Goal: Task Accomplishment & Management: Manage account settings

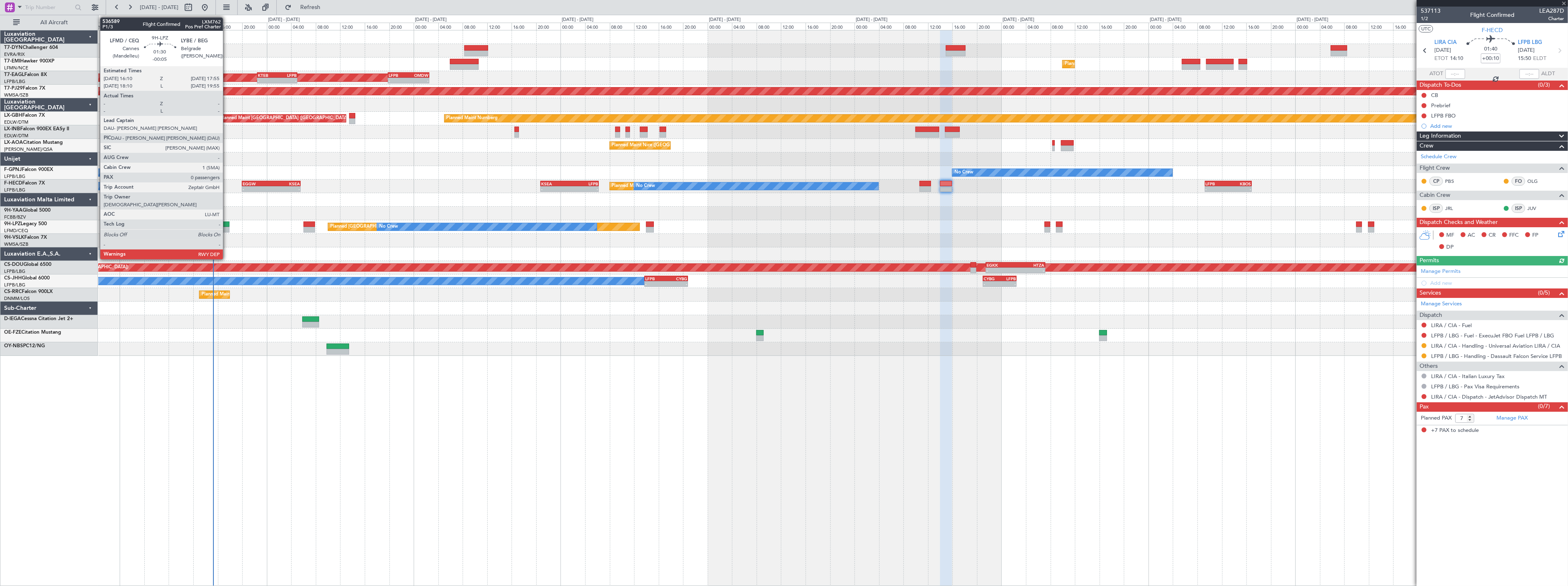
click at [227, 224] on div at bounding box center [224, 224] width 11 height 6
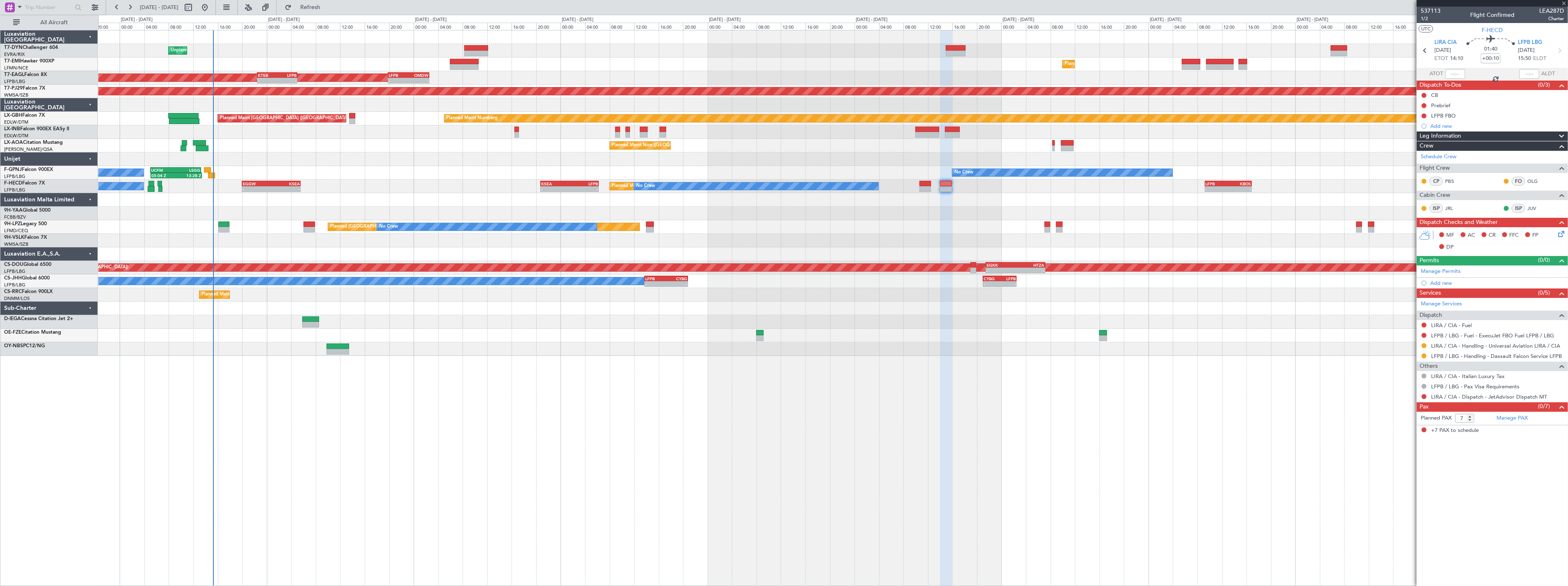
type input "-00:05"
type input "0"
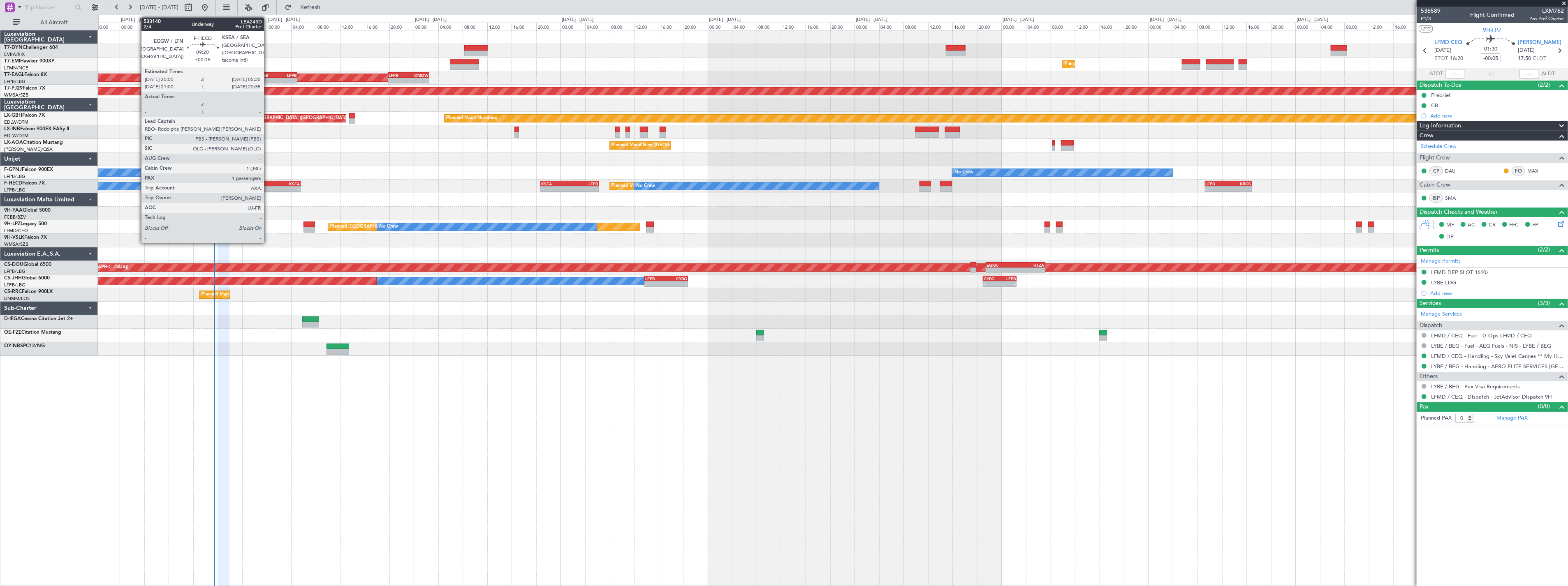
click at [268, 182] on div "EGGW" at bounding box center [257, 184] width 29 height 5
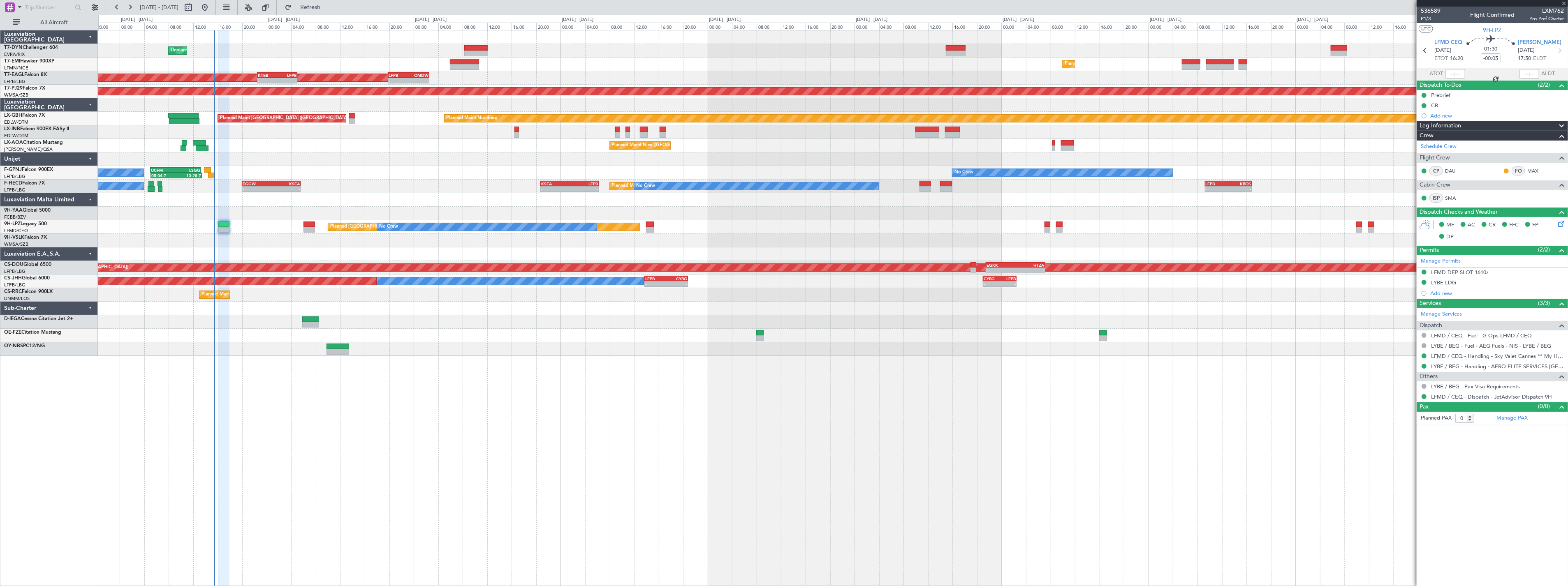
type input "+00:15"
type input "1"
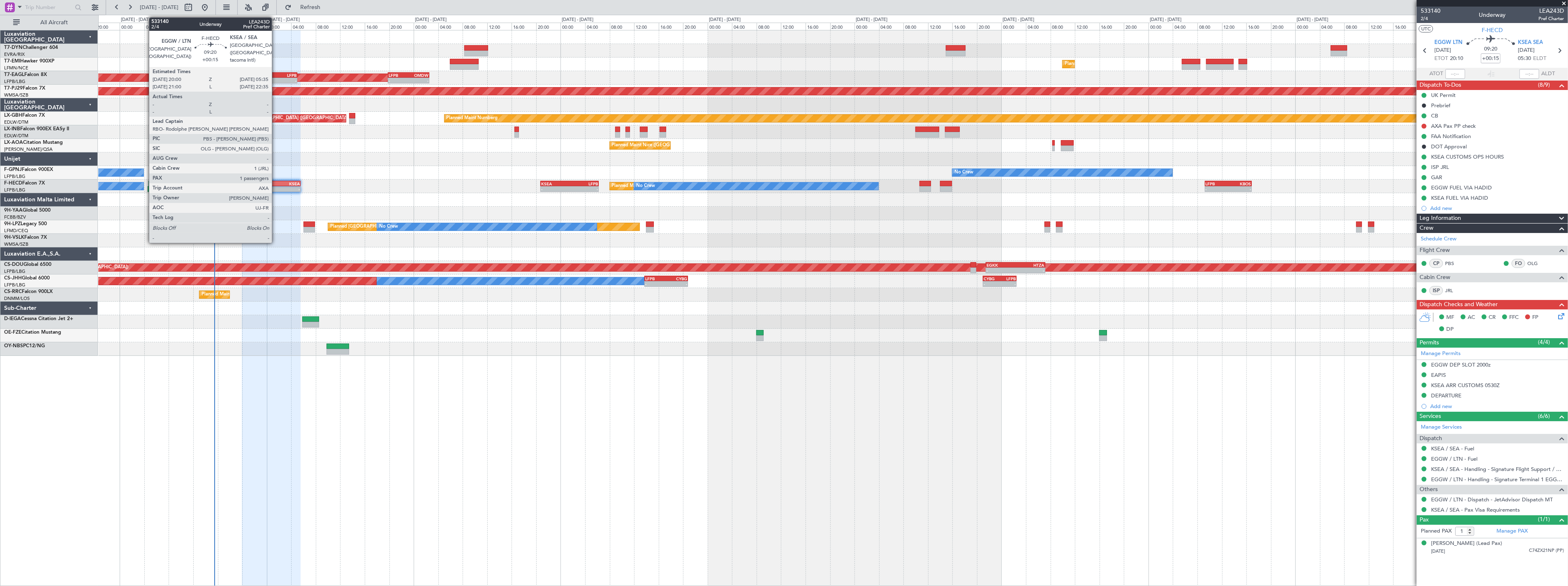
click at [276, 182] on div "KSEA" at bounding box center [286, 184] width 29 height 5
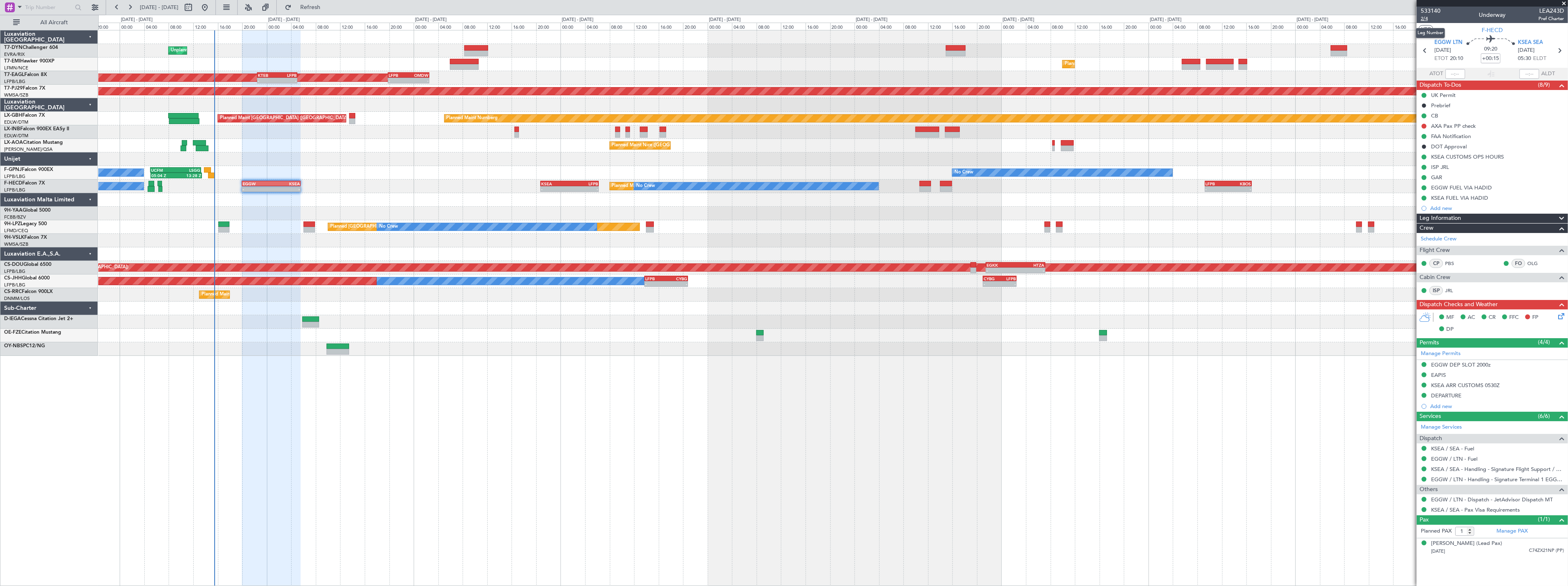
click at [1425, 20] on span "2/4" at bounding box center [1430, 18] width 19 height 7
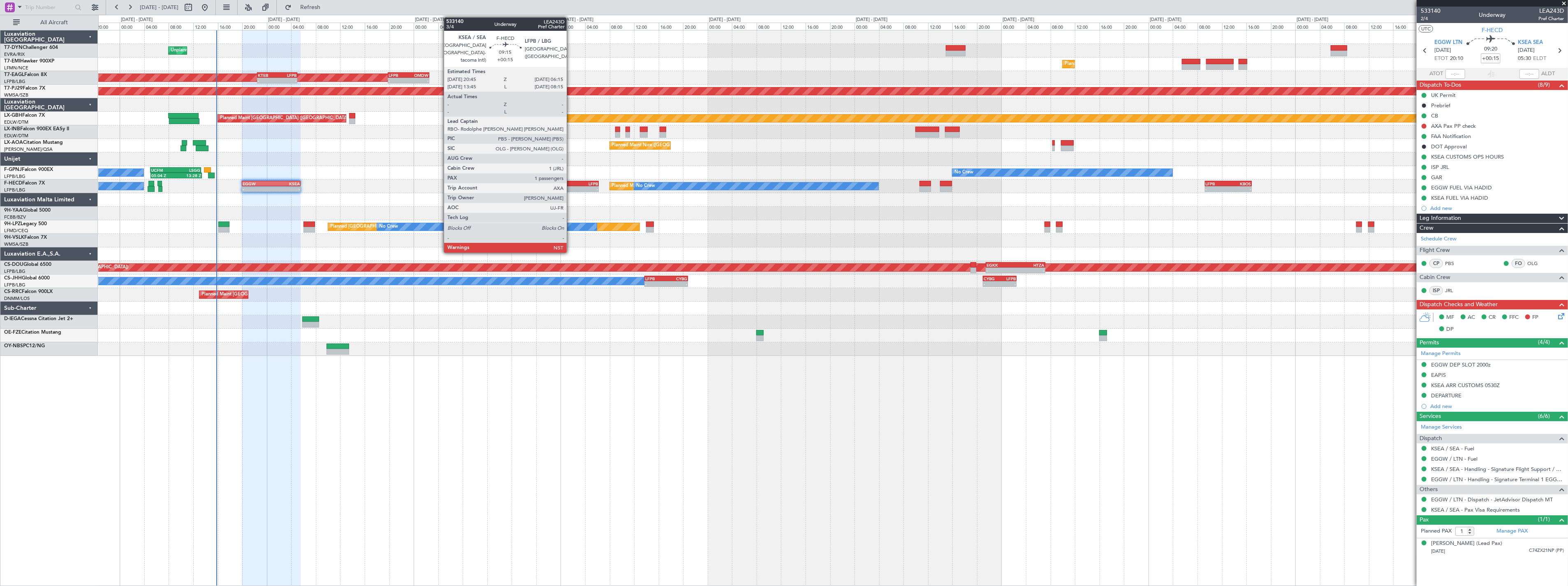
click at [570, 184] on div "LFPB" at bounding box center [584, 184] width 29 height 5
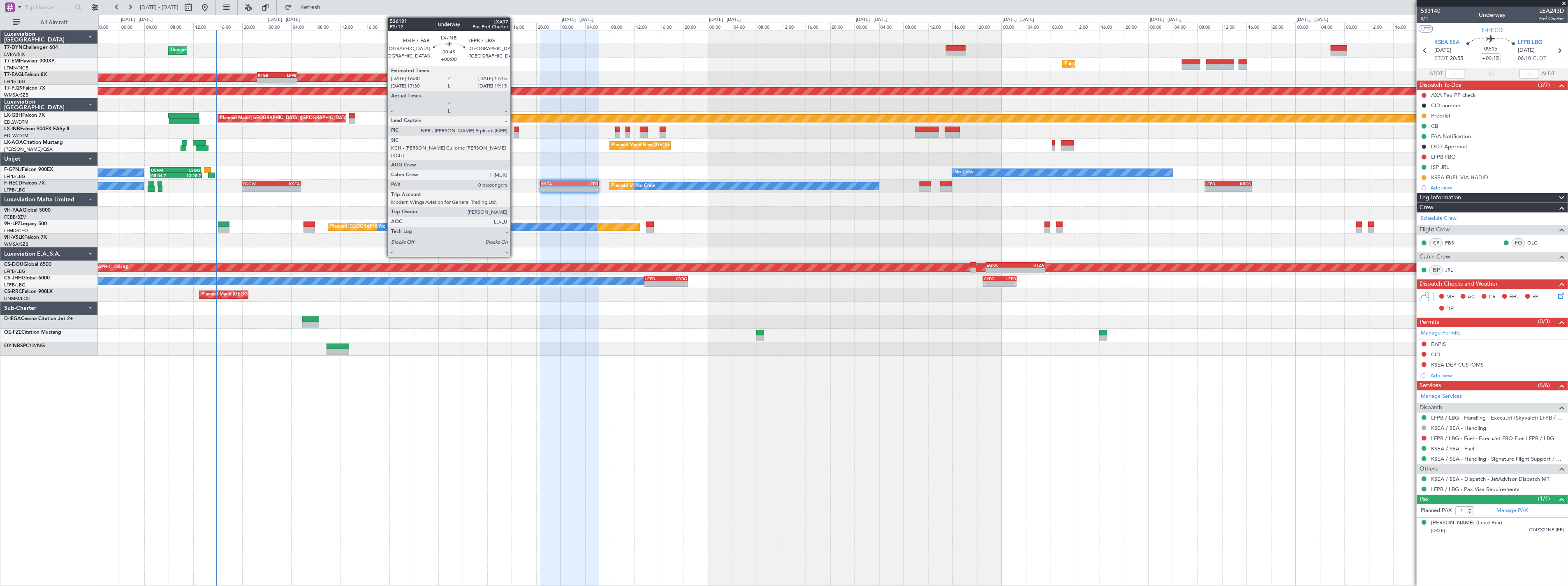
click at [514, 128] on div at bounding box center [516, 129] width 5 height 6
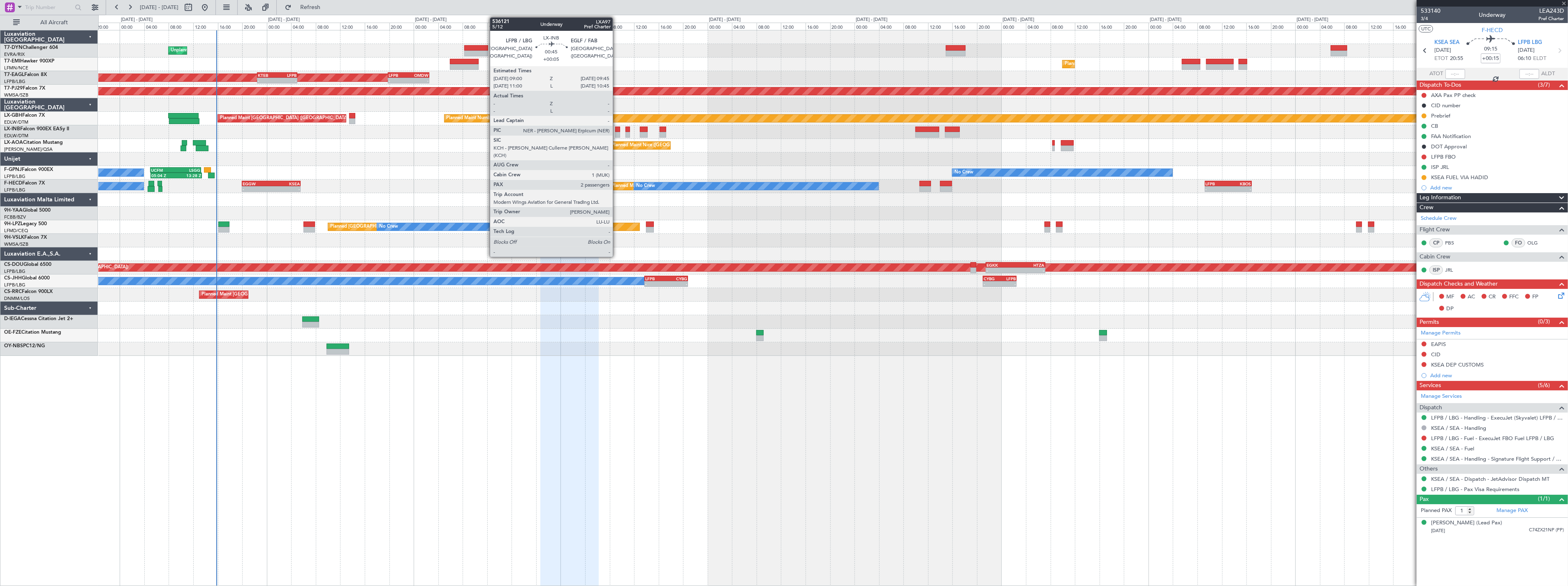
type input "0"
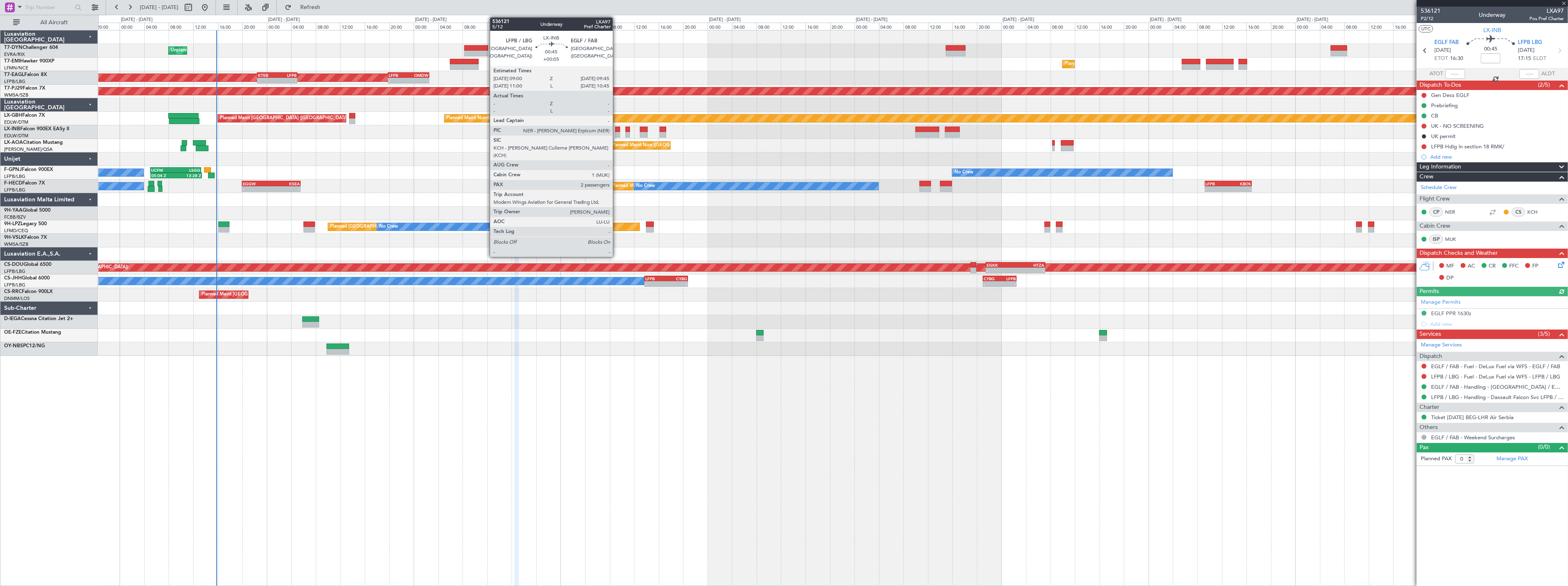
click at [617, 129] on div at bounding box center [617, 129] width 5 height 6
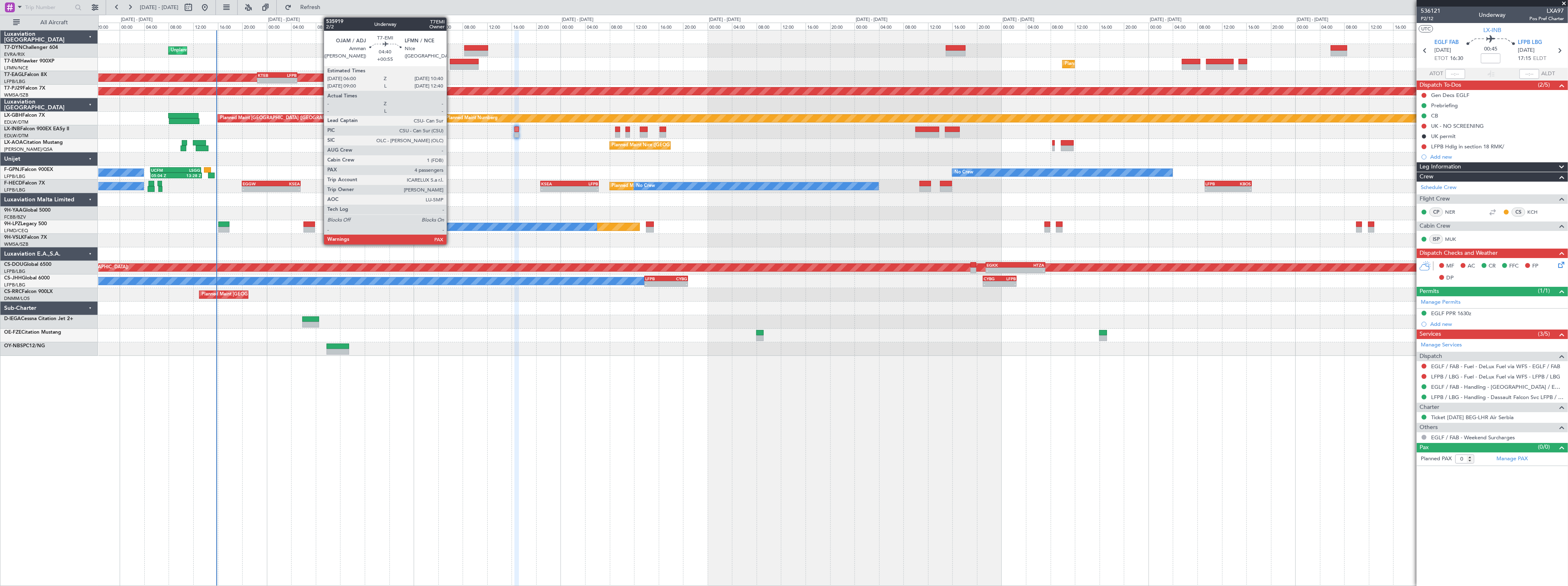
click at [451, 65] on div at bounding box center [464, 66] width 29 height 6
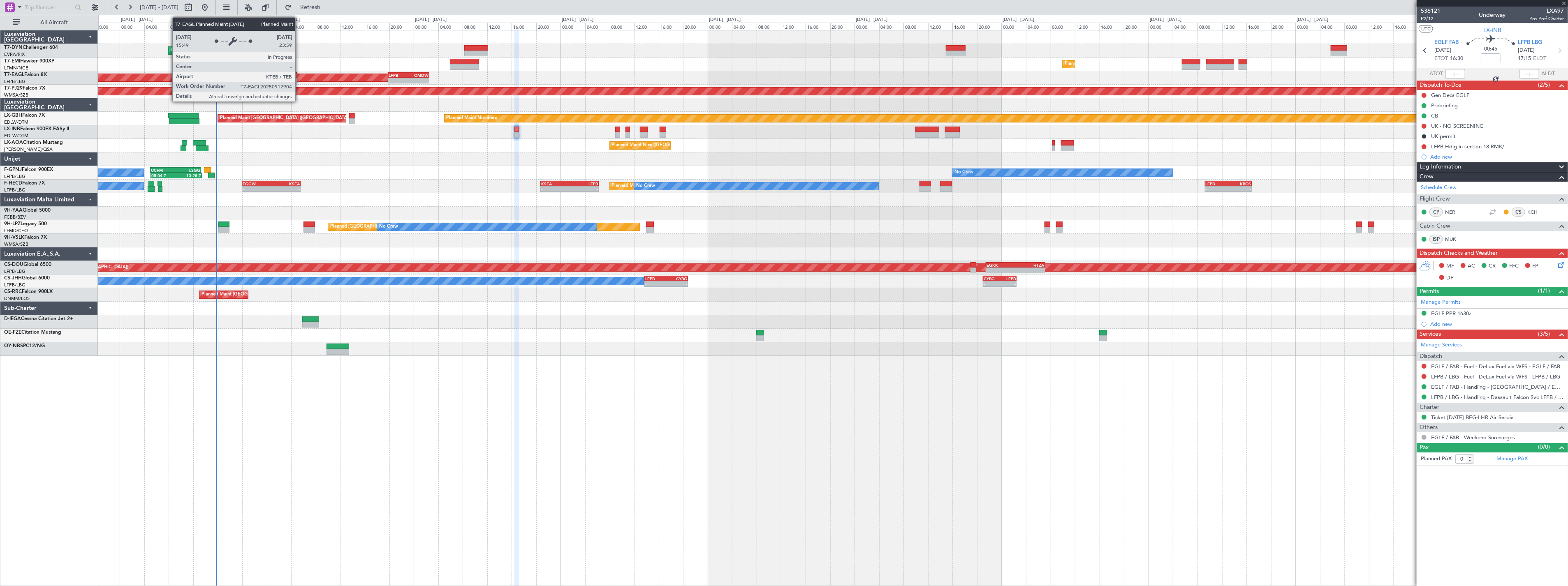
type input "+00:55"
type input "4"
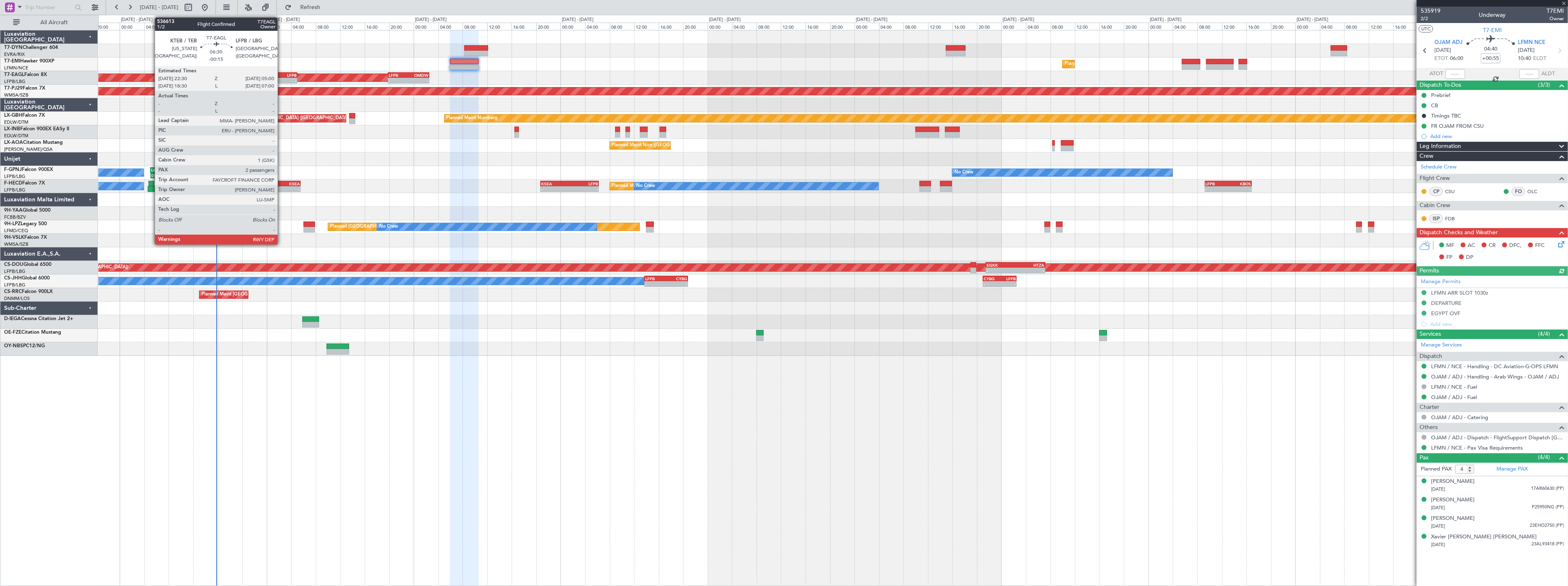
click at [282, 74] on div "LFPB" at bounding box center [286, 76] width 19 height 5
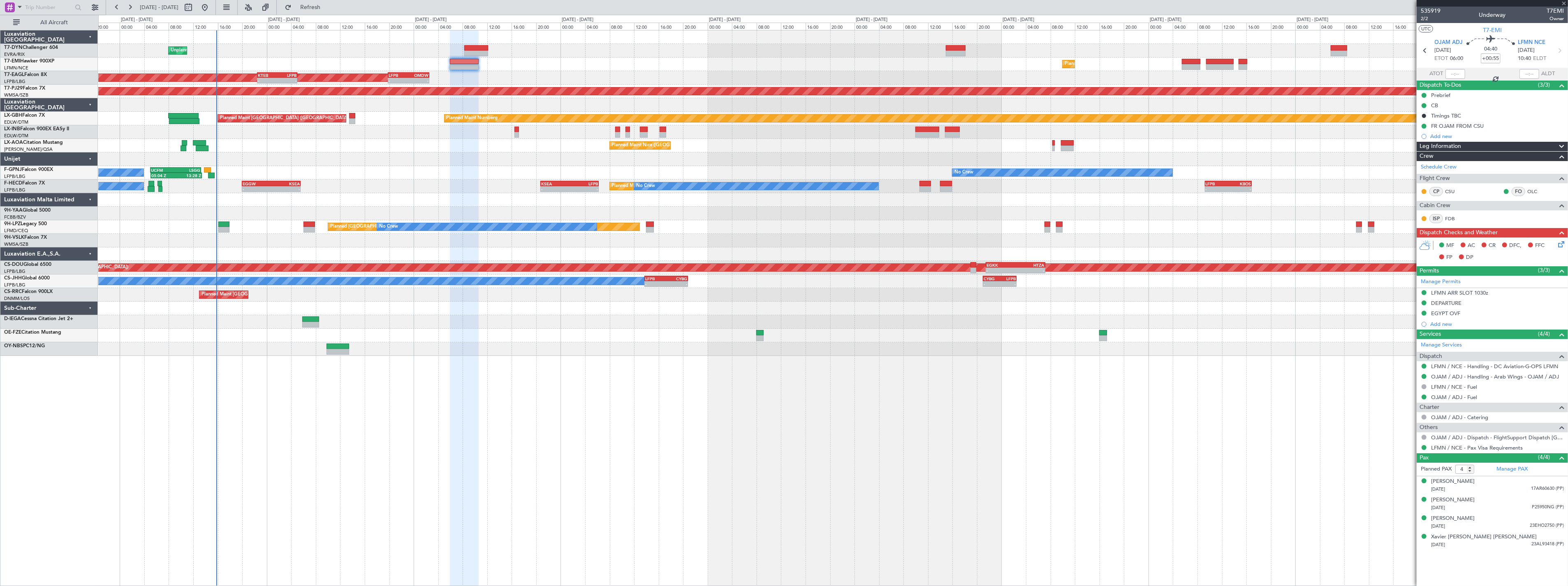
type input "-00:15"
type input "2"
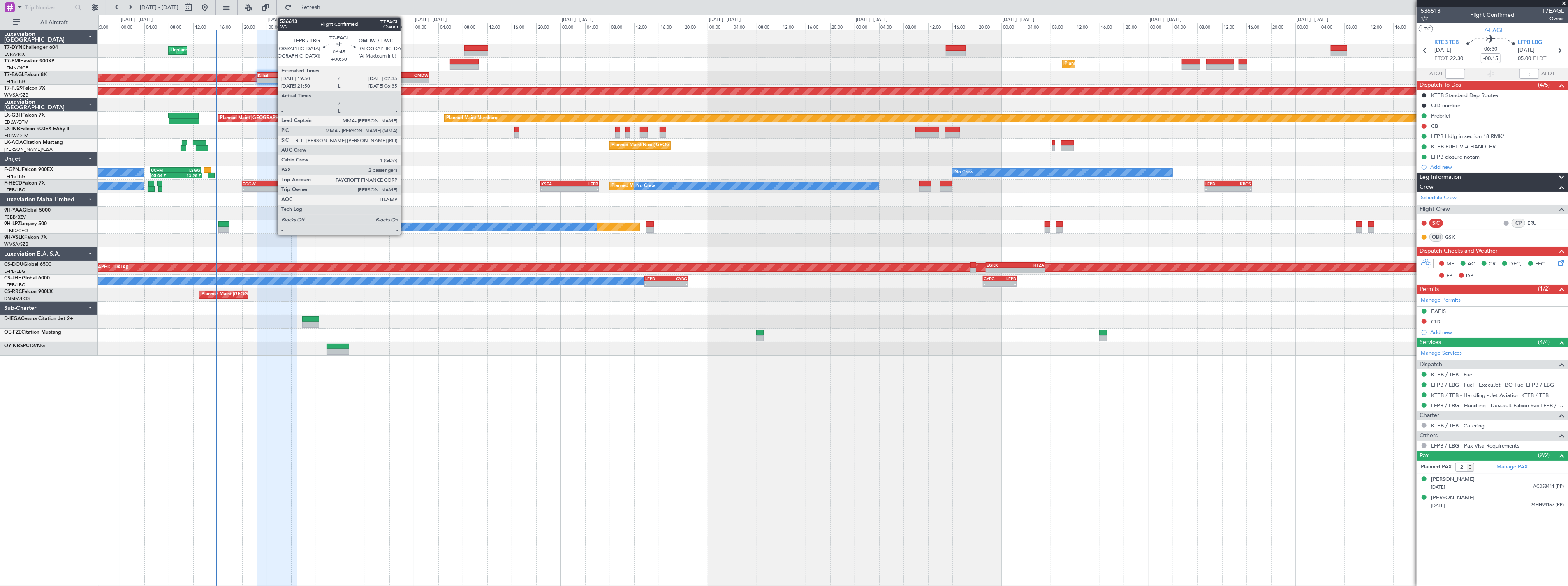
click at [405, 74] on div "LFPB" at bounding box center [399, 76] width 20 height 5
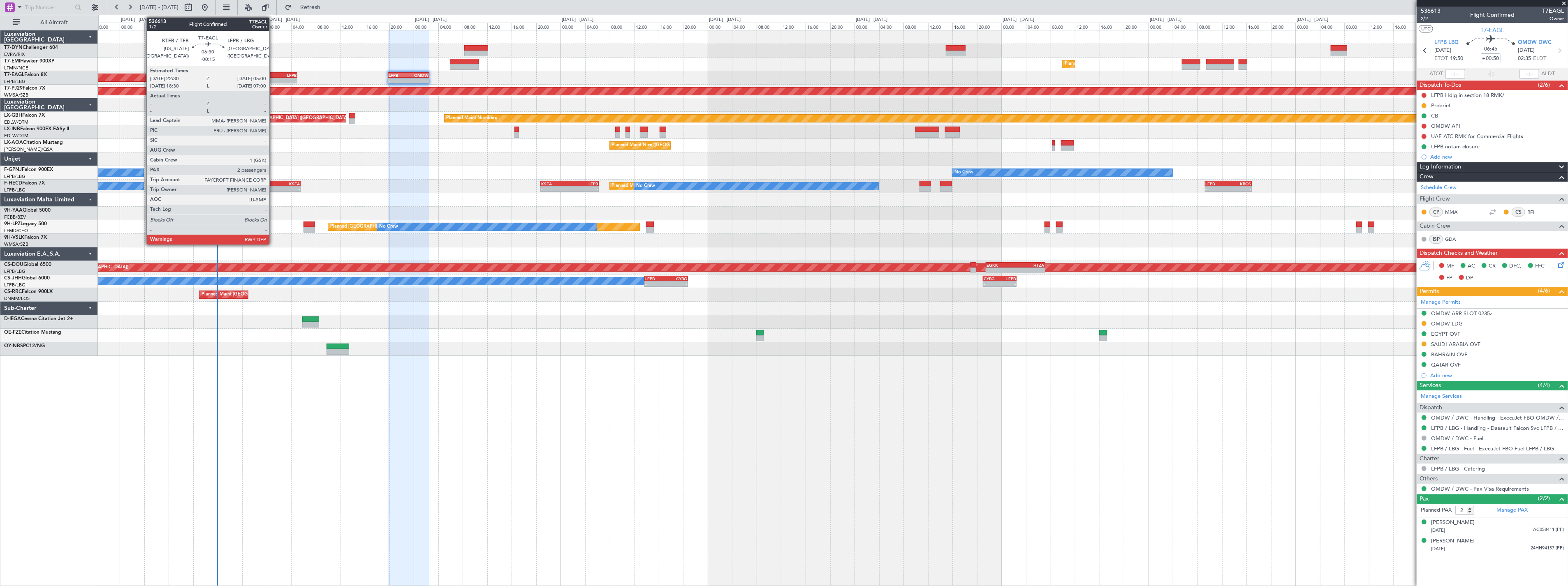
click at [273, 73] on div "KTEB" at bounding box center [267, 76] width 19 height 5
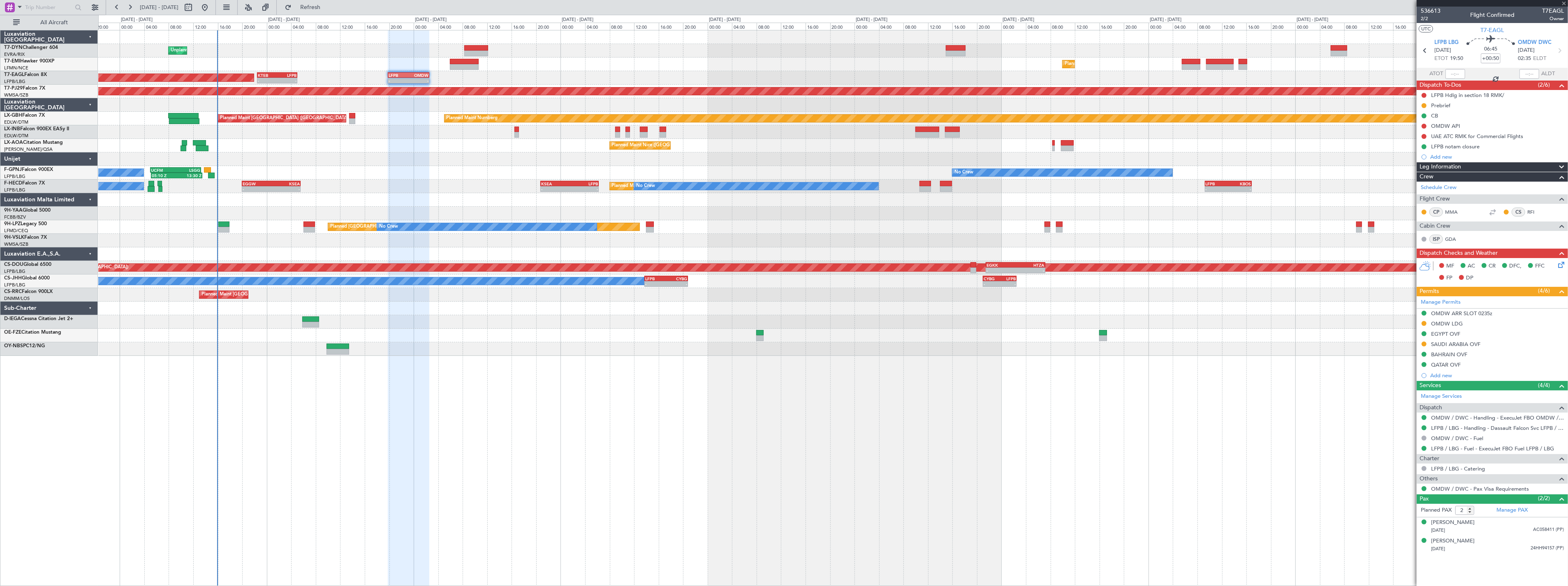
type input "-00:15"
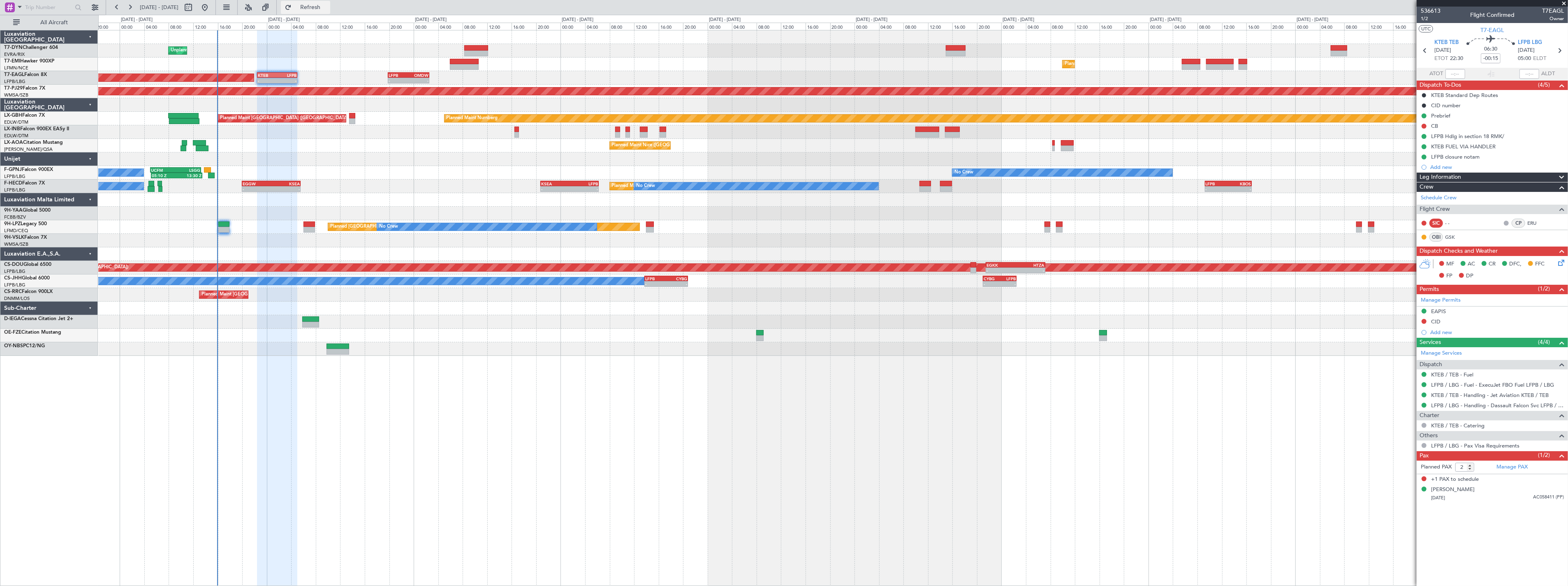
click at [330, 11] on button "Refresh" at bounding box center [305, 8] width 50 height 13
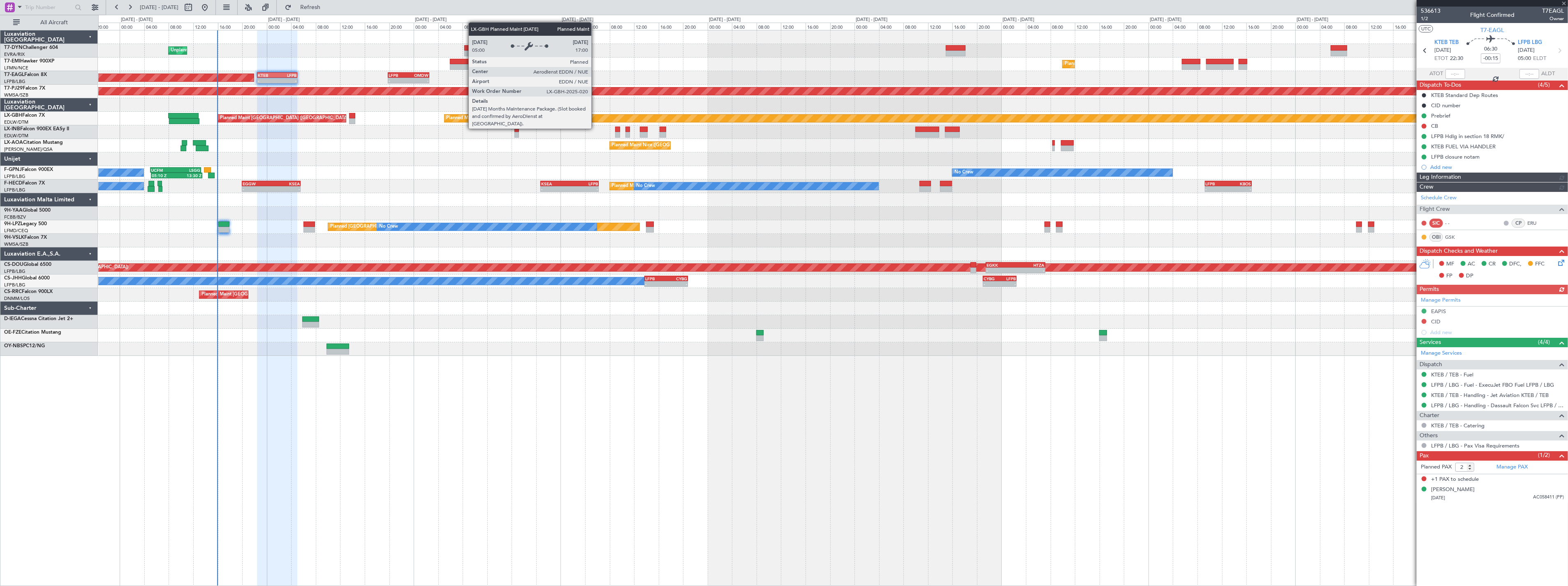
type input "1"
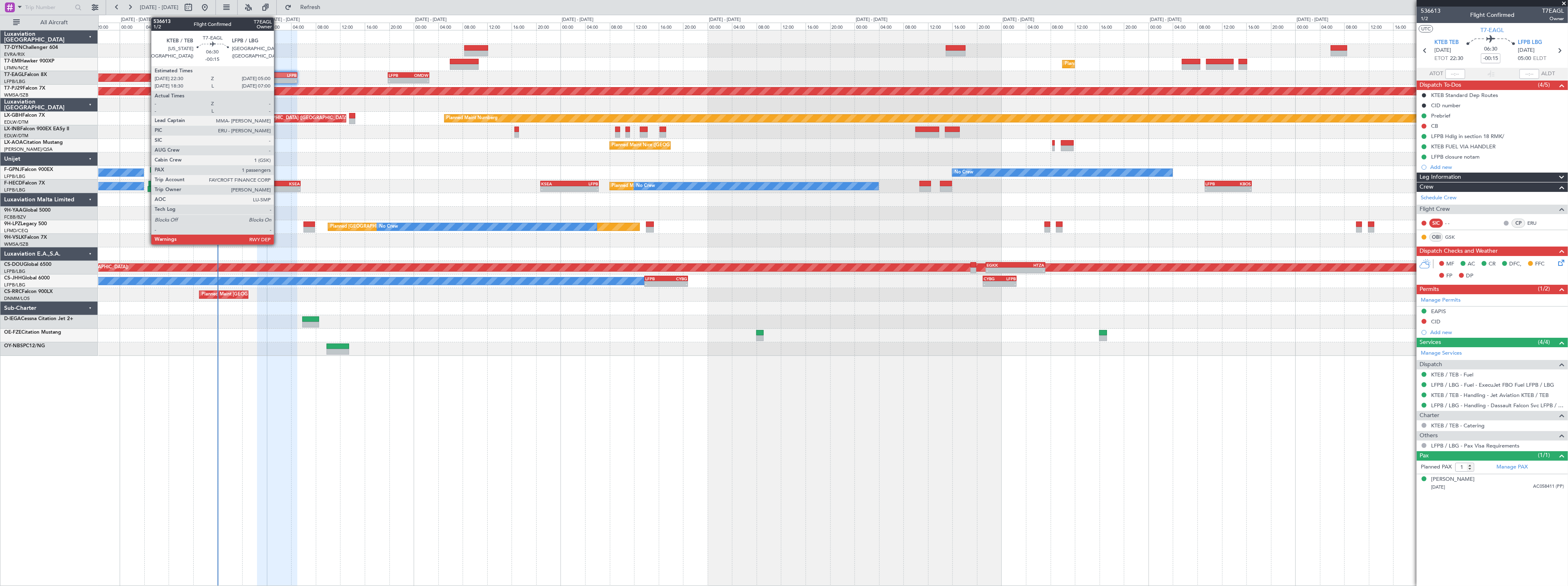
click at [278, 73] on div "LFPB" at bounding box center [286, 76] width 19 height 5
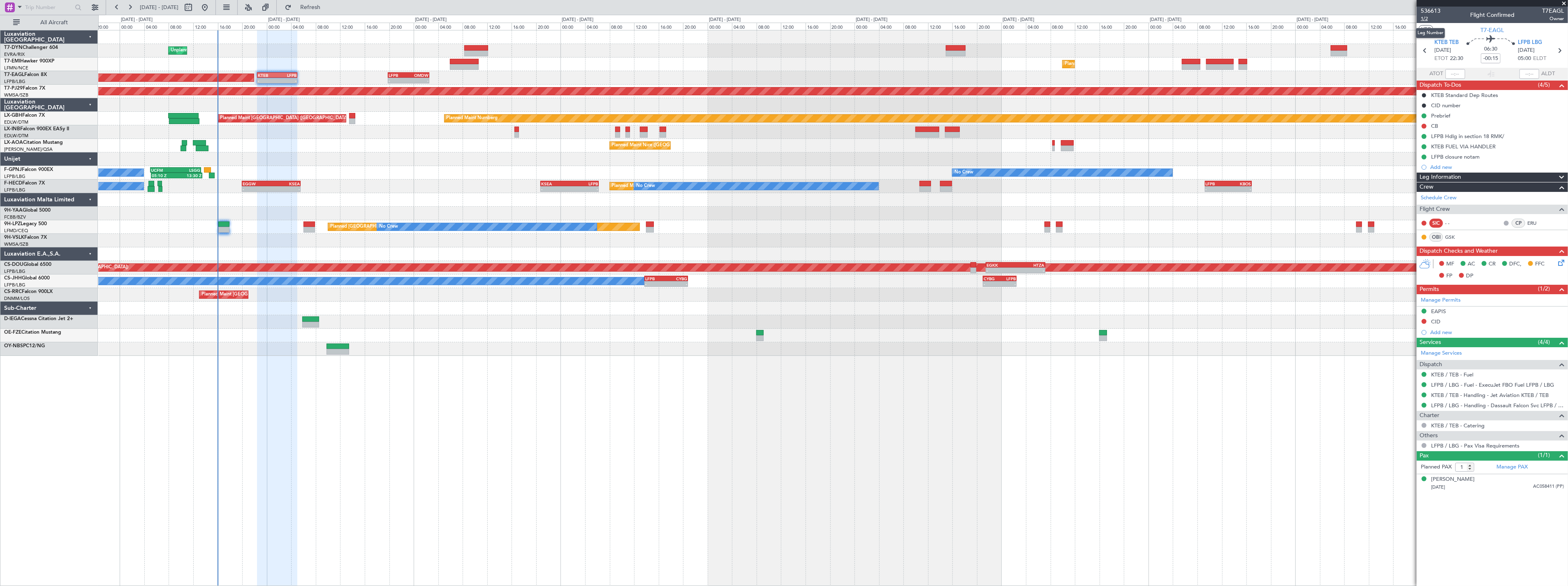
click at [1421, 18] on span "1/2" at bounding box center [1430, 18] width 19 height 7
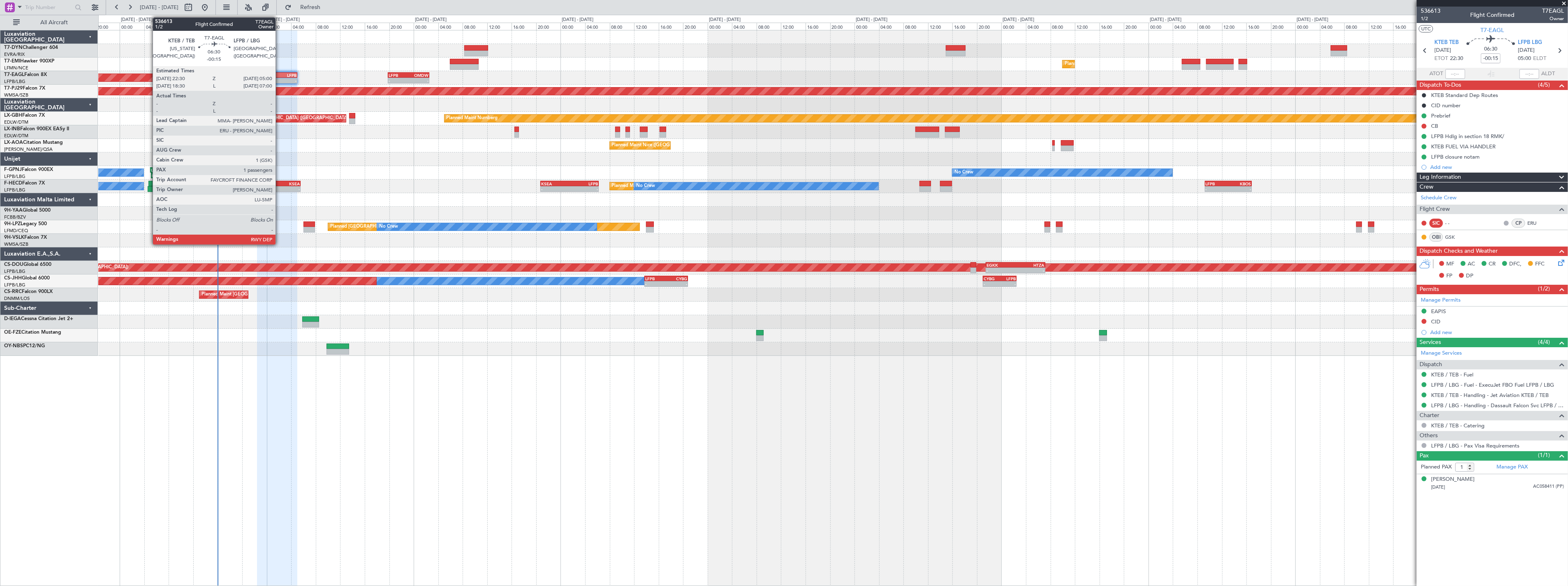
click at [279, 75] on div "LFPB" at bounding box center [286, 76] width 19 height 5
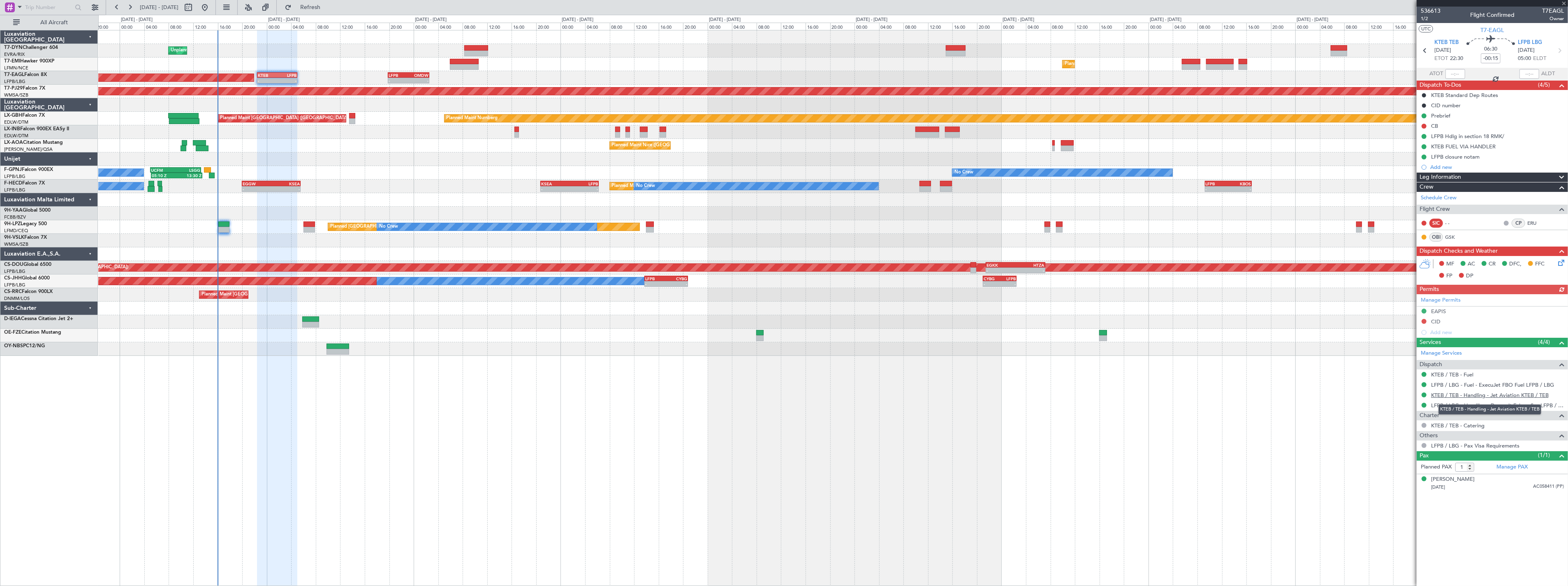
click at [1495, 392] on link "KTEB / TEB - Handling - Jet Aviation KTEB / TEB" at bounding box center [1490, 395] width 118 height 7
click at [1473, 405] on link "LFPB / LBG - Handling - Dassault Falcon Svc LFPB / LBG" at bounding box center [1497, 405] width 133 height 7
click at [1557, 259] on icon at bounding box center [1560, 261] width 7 height 7
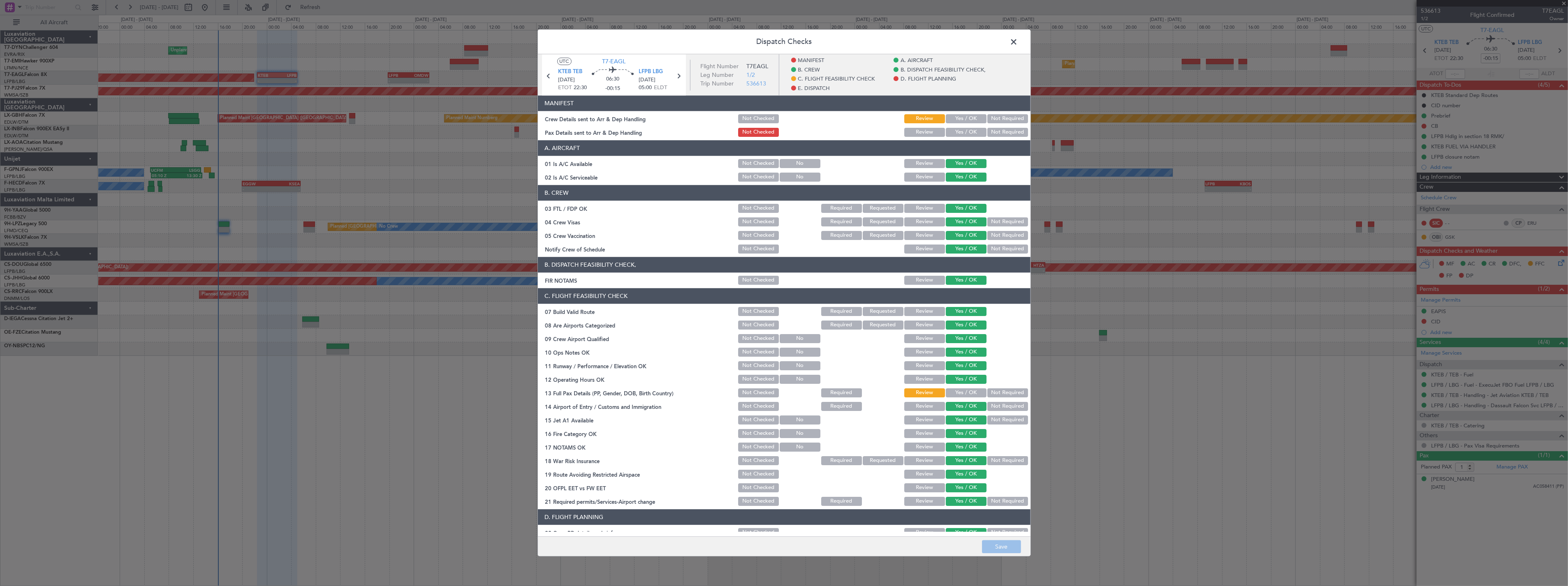
click at [959, 118] on button "Yes / OK" at bounding box center [966, 119] width 40 height 9
click at [959, 135] on button "Yes / OK" at bounding box center [966, 132] width 40 height 9
click at [1009, 546] on button "Save" at bounding box center [1001, 547] width 39 height 13
click at [1018, 39] on span at bounding box center [1018, 45] width 0 height 17
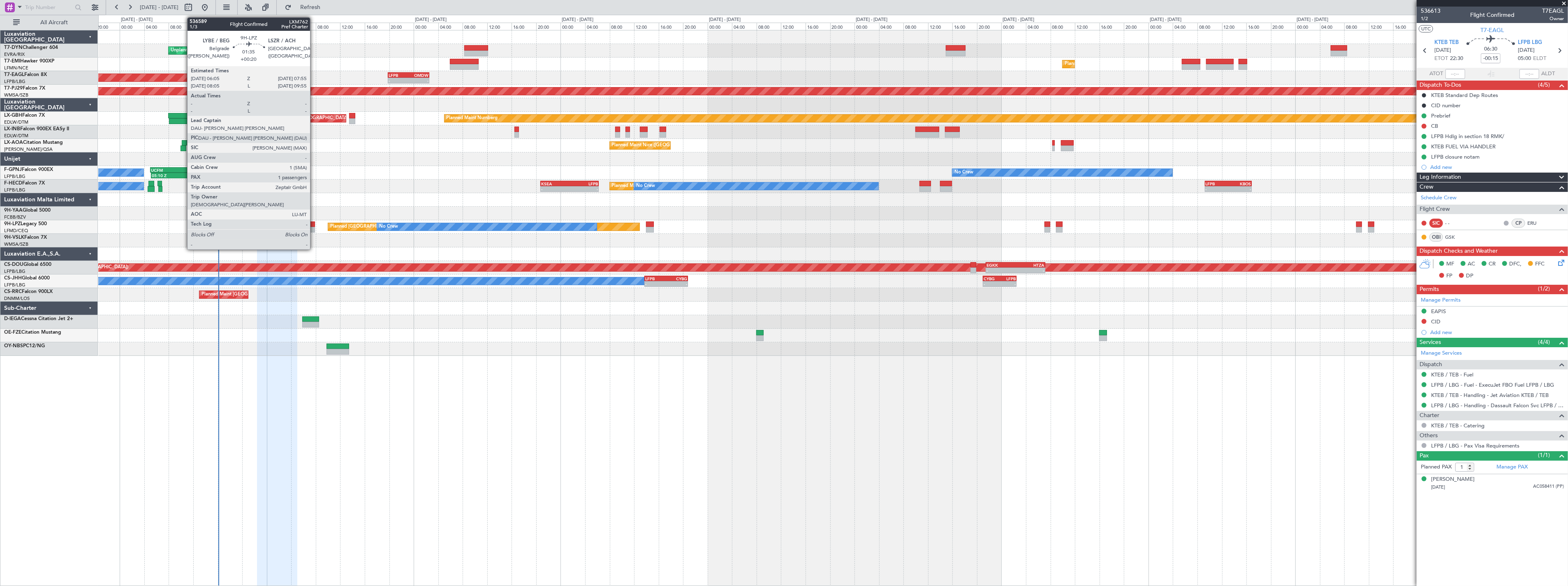
click at [313, 223] on div at bounding box center [310, 224] width 12 height 6
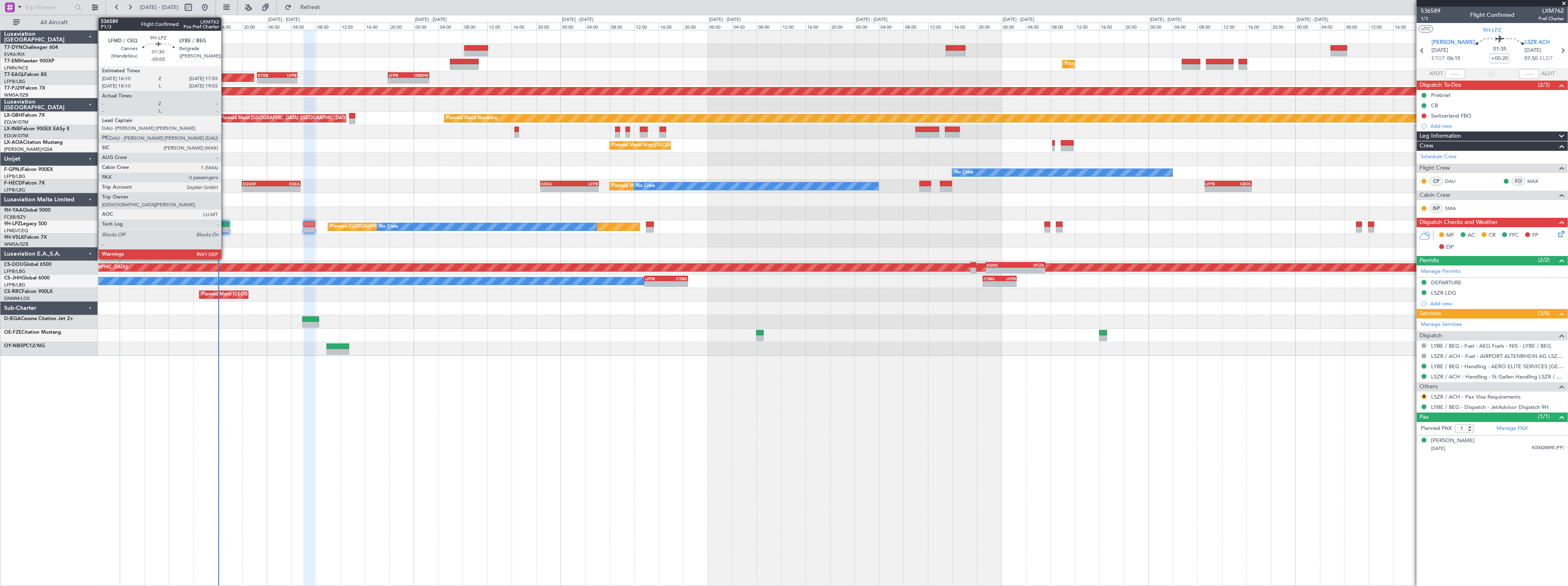
click at [225, 228] on div at bounding box center [224, 230] width 11 height 6
click at [226, 222] on div at bounding box center [224, 224] width 11 height 6
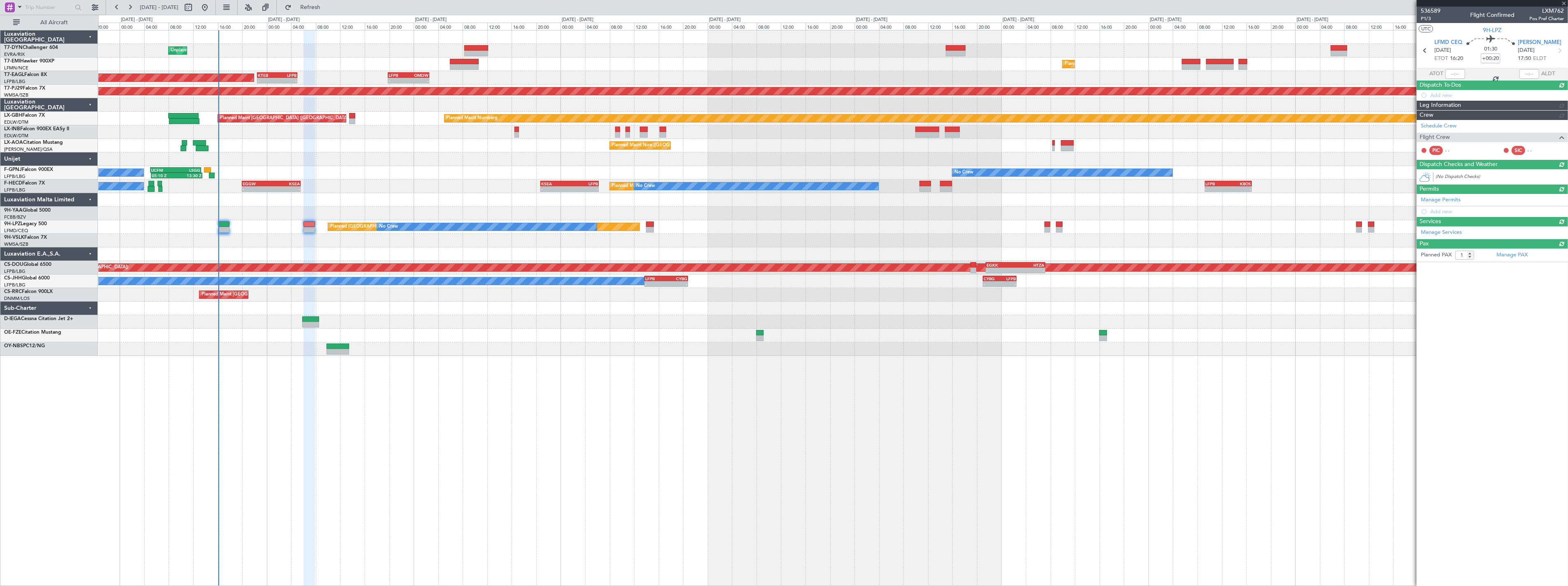
type input "-00:05"
type input "0"
